Goal: Information Seeking & Learning: Learn about a topic

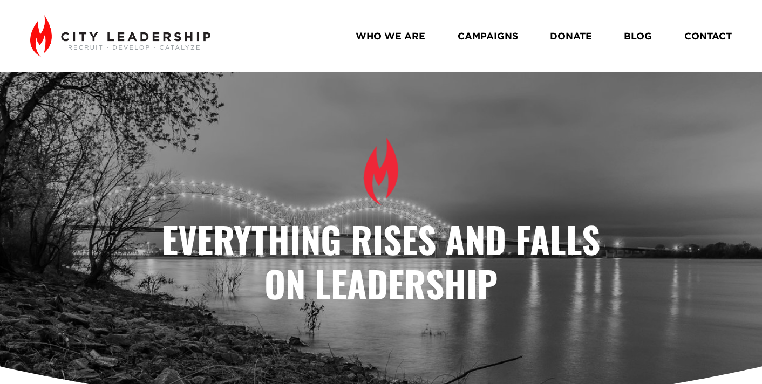
click at [488, 36] on link "CAMPAIGNS" at bounding box center [488, 36] width 60 height 19
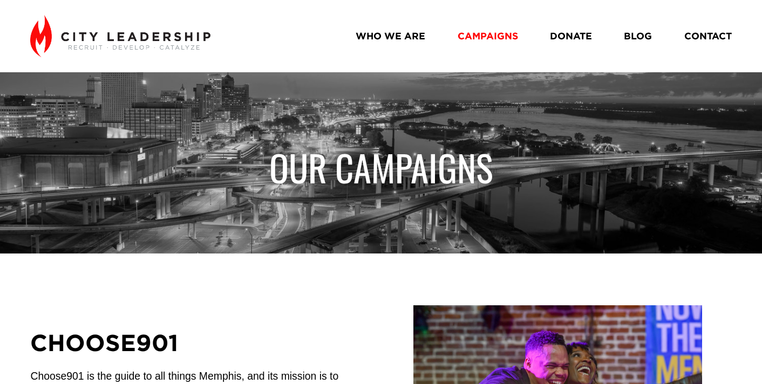
click at [650, 37] on nav "WHO WE ARE CAMPAIGNS DONATE BLOG CONTACT" at bounding box center [544, 36] width 376 height 19
click at [634, 38] on link "BLOG" at bounding box center [638, 36] width 28 height 19
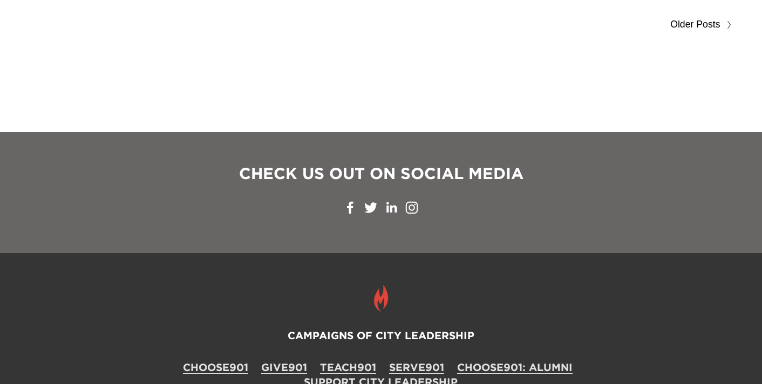
scroll to position [5964, 0]
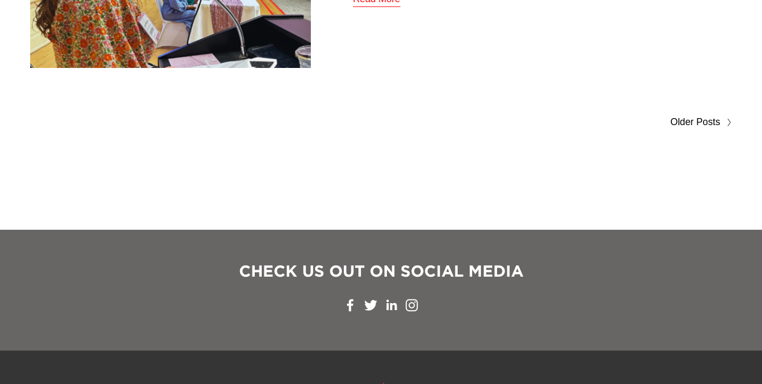
click at [711, 119] on span "Older Posts" at bounding box center [695, 122] width 50 height 17
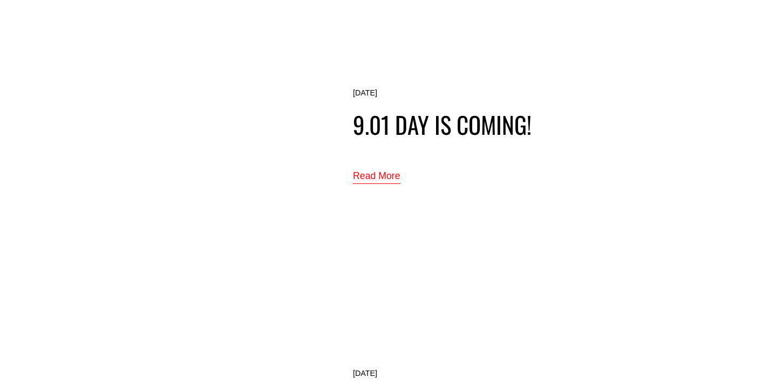
scroll to position [3971, 0]
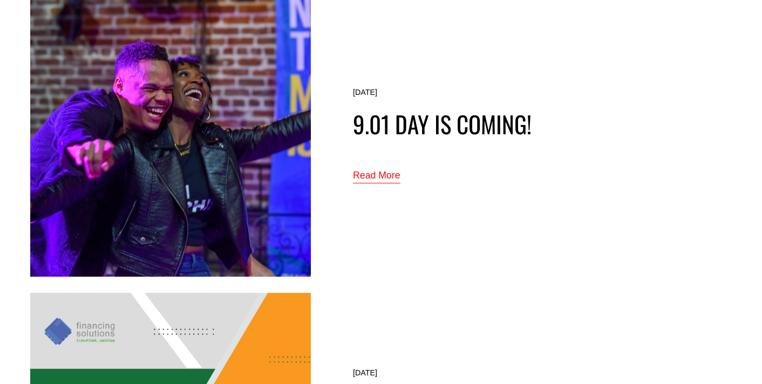
click at [287, 135] on img at bounding box center [170, 136] width 281 height 281
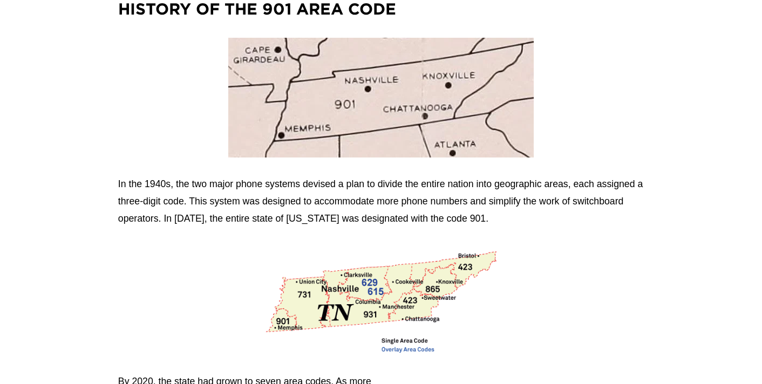
scroll to position [293, 0]
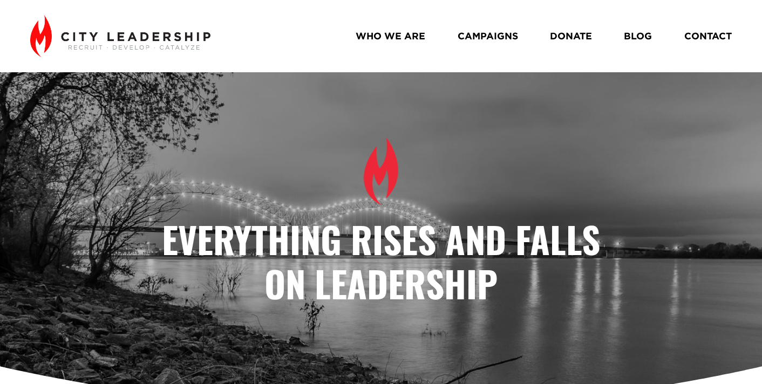
click at [632, 38] on link "BLOG" at bounding box center [638, 36] width 28 height 19
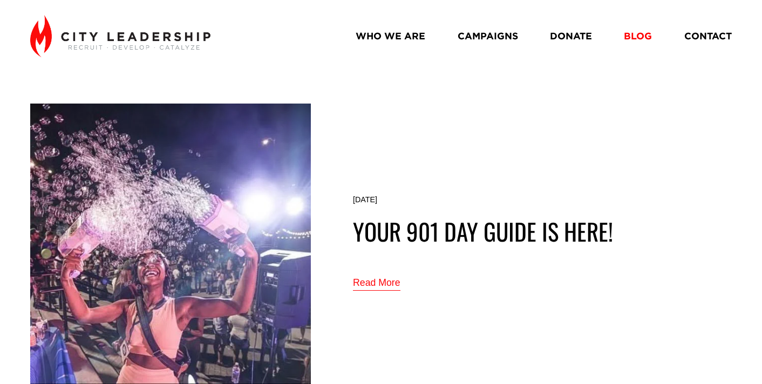
click at [367, 285] on link "Read More" at bounding box center [377, 284] width 48 height 18
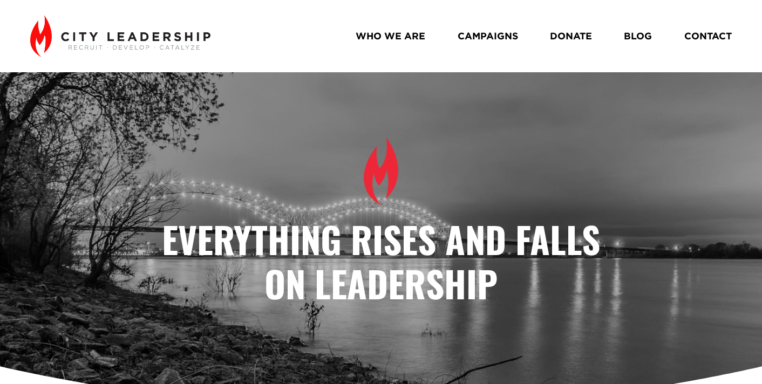
click at [632, 35] on link "BLOG" at bounding box center [638, 36] width 28 height 19
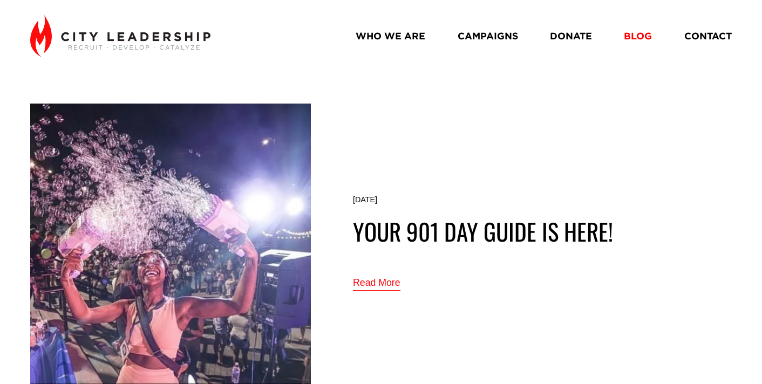
click at [374, 284] on link "Read More" at bounding box center [377, 284] width 48 height 18
